Goal: Check status: Check status

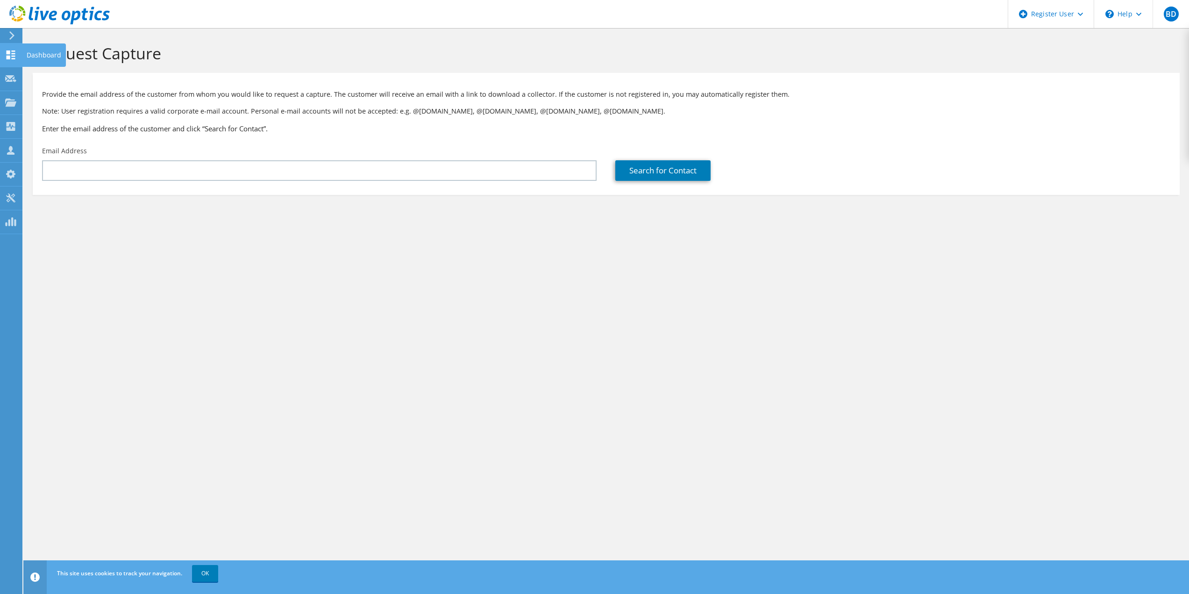
click at [8, 55] on icon at bounding box center [10, 54] width 11 height 9
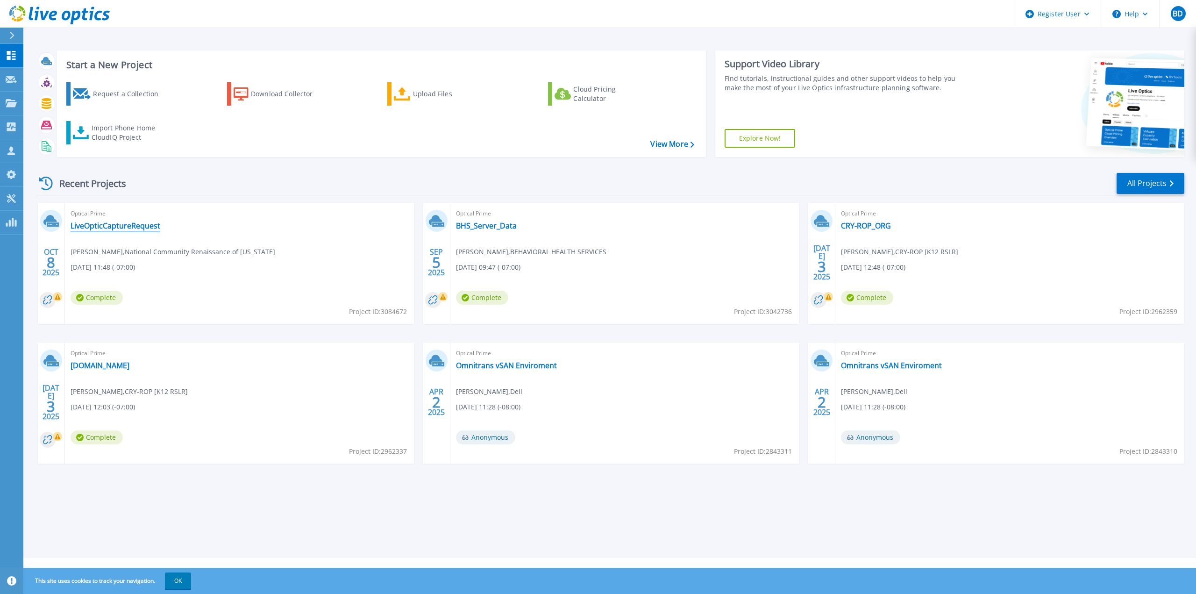
click at [134, 225] on link "LiveOpticCaptureRequest" at bounding box center [116, 225] width 90 height 9
